Goal: Transaction & Acquisition: Purchase product/service

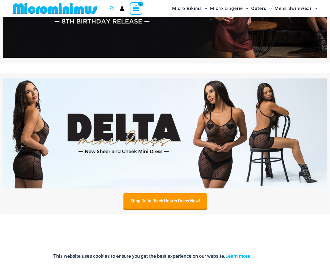
scroll to position [105, 0]
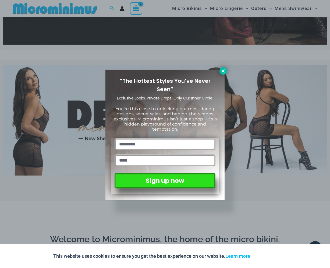
click at [223, 70] on icon at bounding box center [223, 70] width 3 height 3
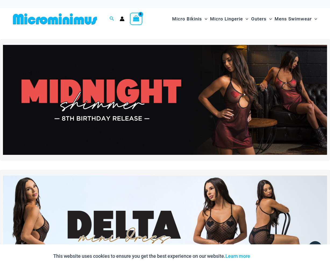
scroll to position [0, 0]
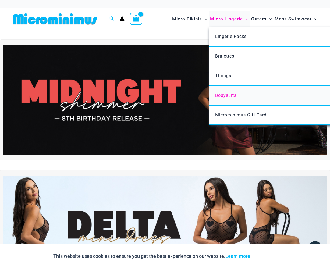
click at [229, 96] on span "Bodysuits" at bounding box center [225, 95] width 21 height 5
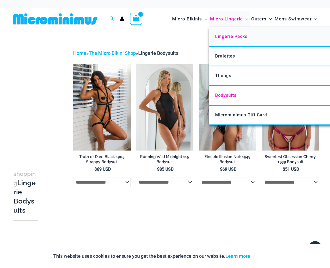
click at [239, 34] on span "Lingerie Packs" at bounding box center [231, 36] width 32 height 5
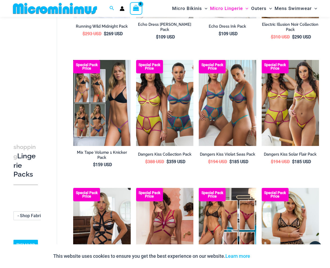
scroll to position [251, 0]
